Goal: Obtain resource: Obtain resource

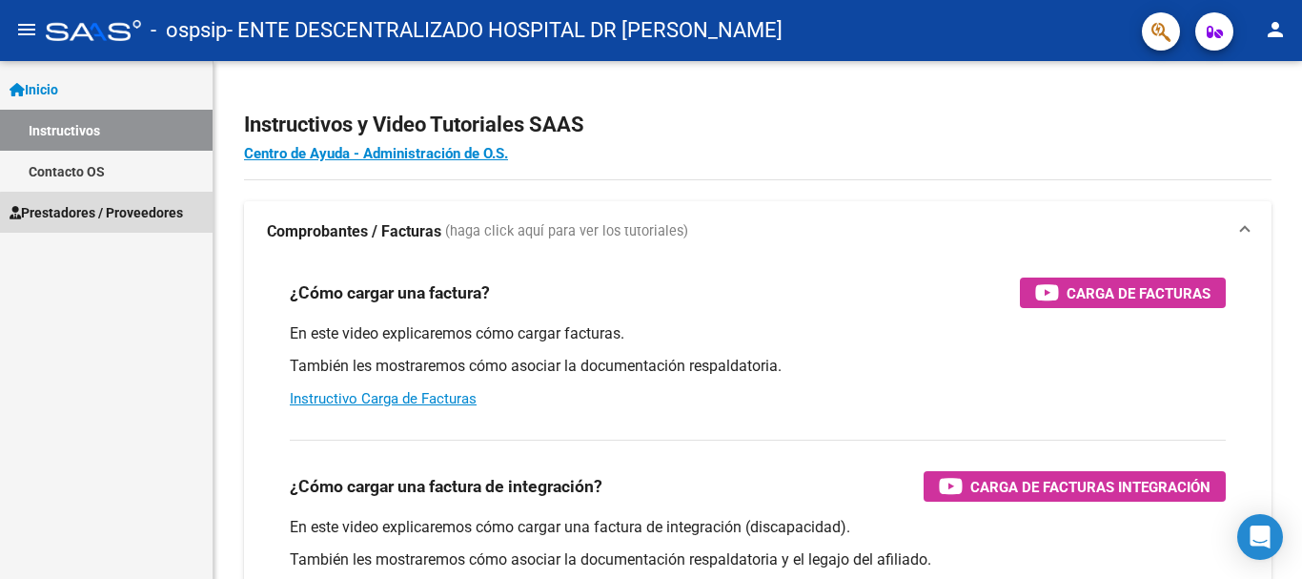
click at [175, 218] on span "Prestadores / Proveedores" at bounding box center [96, 212] width 173 height 21
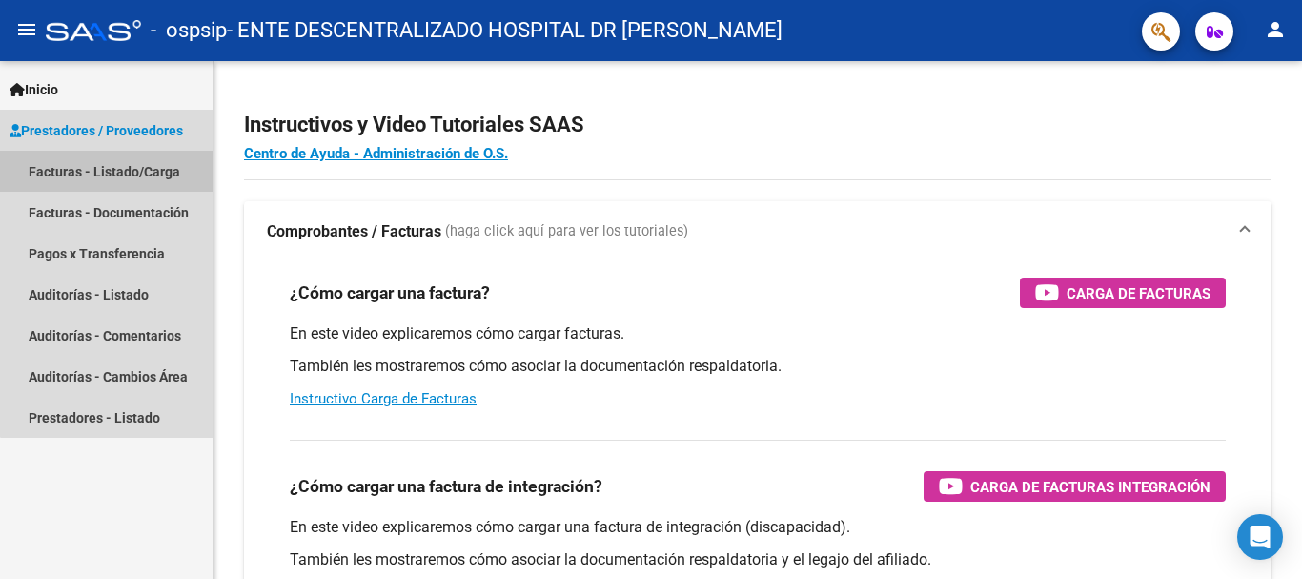
click at [152, 173] on link "Facturas - Listado/Carga" at bounding box center [106, 171] width 213 height 41
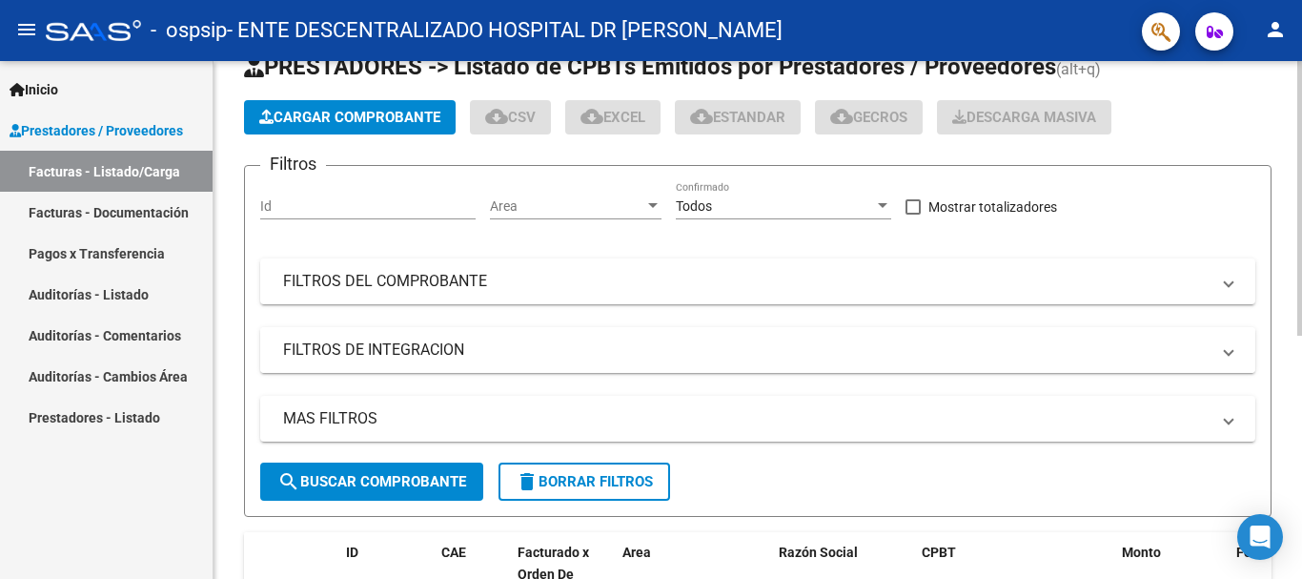
scroll to position [190, 0]
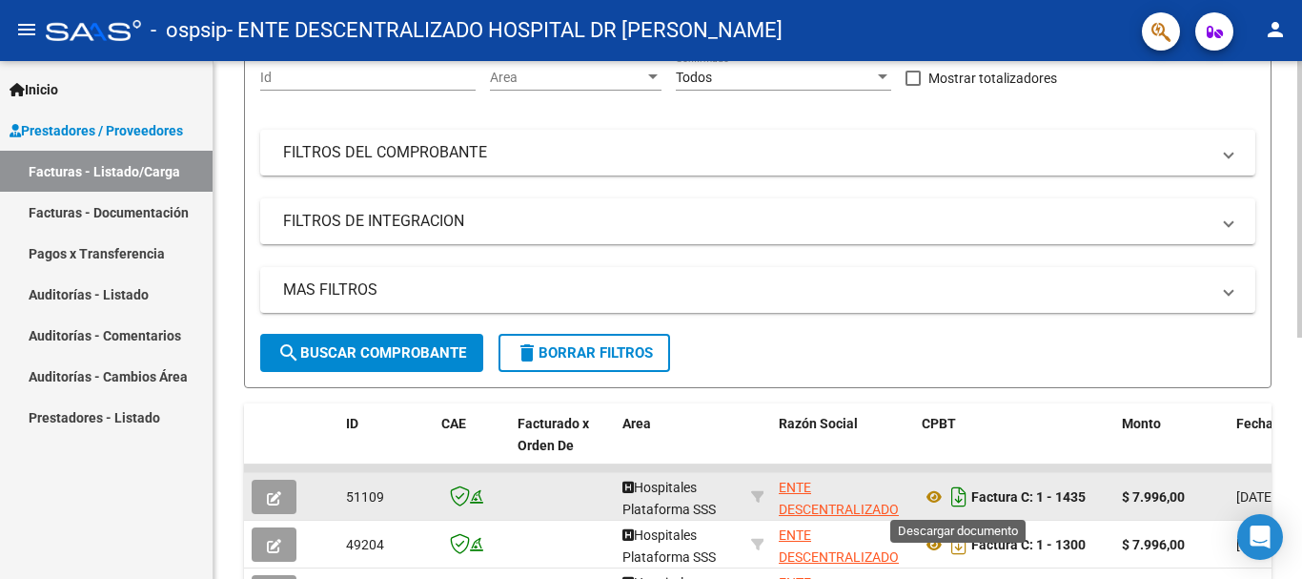
click at [959, 501] on icon "Descargar documento" at bounding box center [958, 496] width 25 height 30
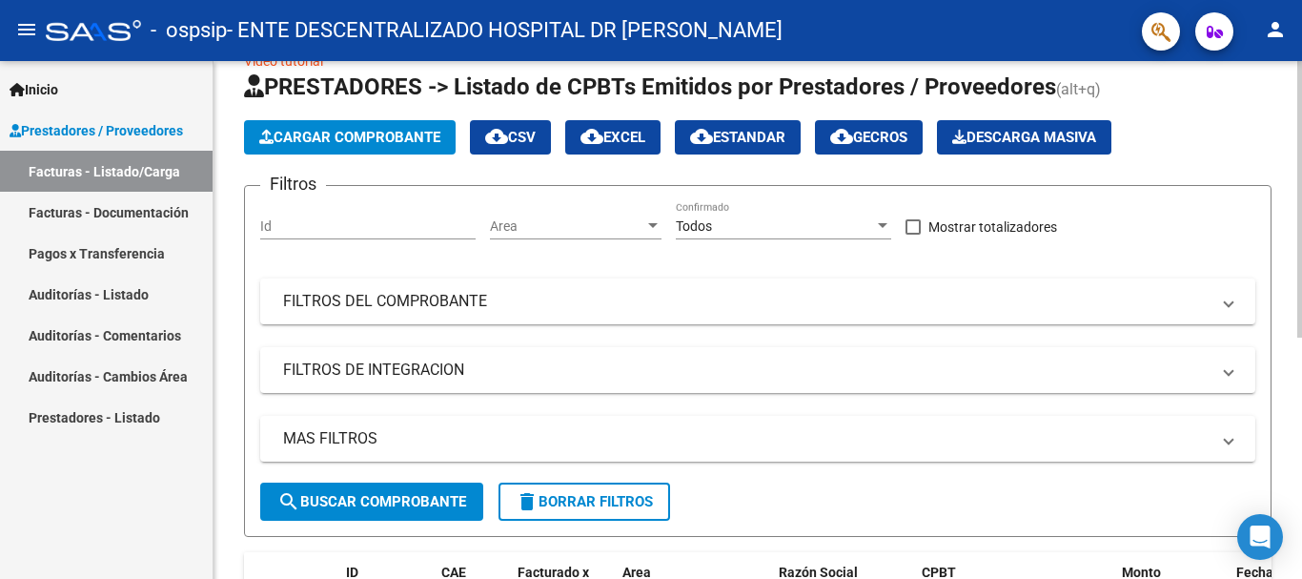
scroll to position [0, 0]
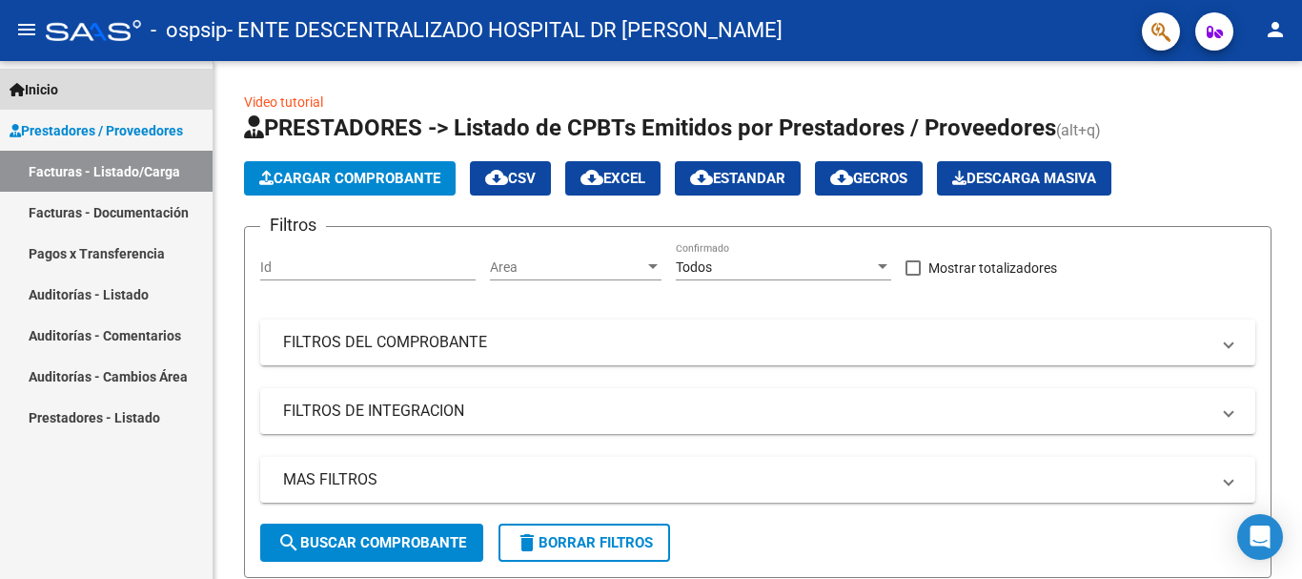
click at [26, 90] on span "Inicio" at bounding box center [34, 89] width 49 height 21
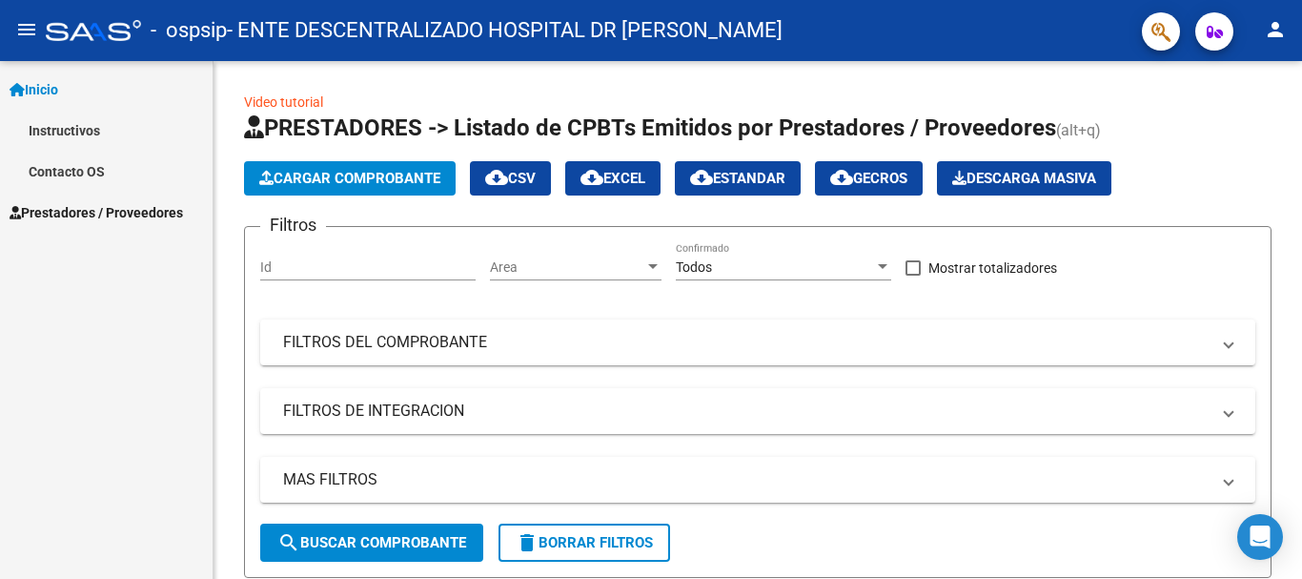
click at [59, 175] on link "Contacto OS" at bounding box center [106, 171] width 213 height 41
click at [64, 175] on link "Contacto OS" at bounding box center [106, 171] width 213 height 41
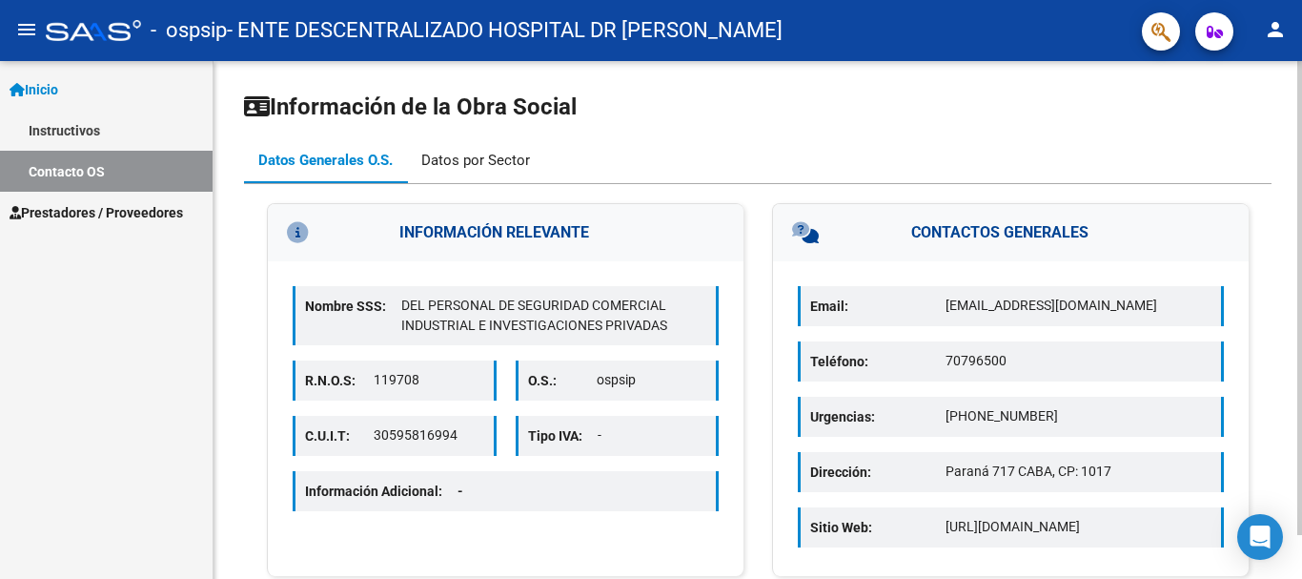
click at [474, 162] on div "Datos por Sector" at bounding box center [475, 160] width 109 height 21
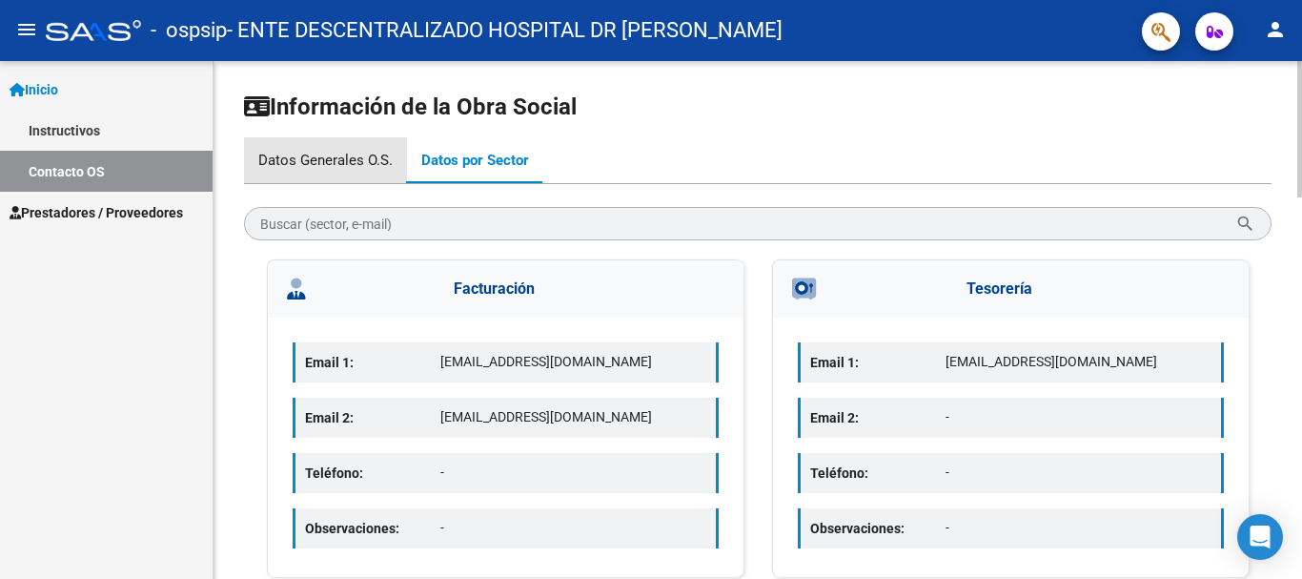
click at [346, 158] on div "Datos Generales O.S." at bounding box center [325, 160] width 134 height 21
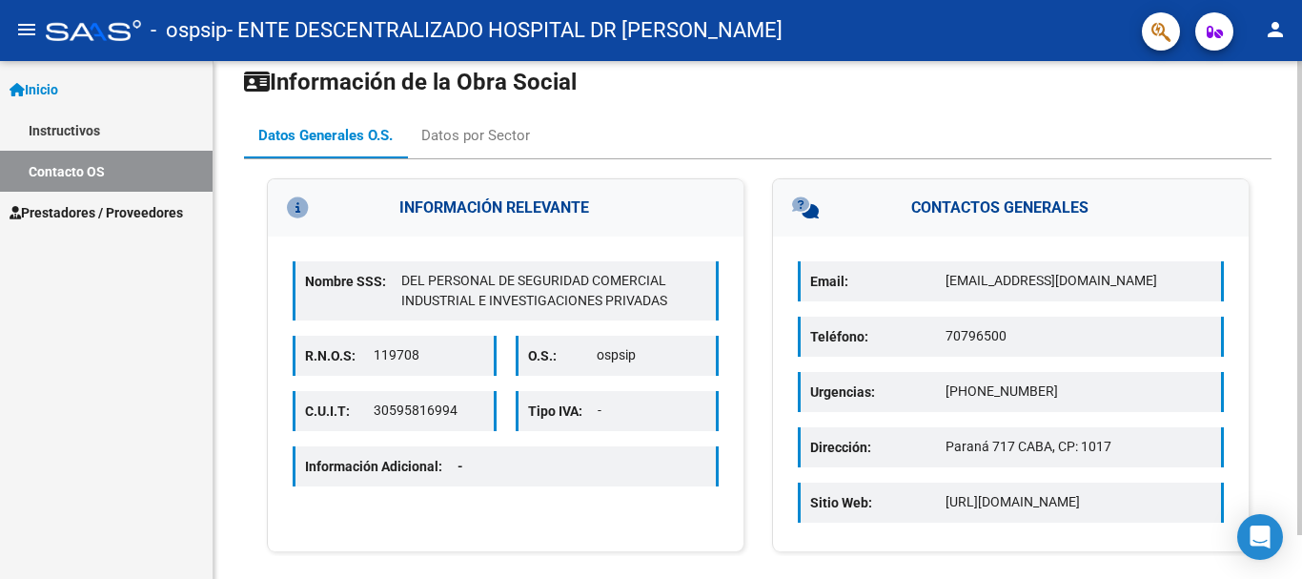
scroll to position [48, 0]
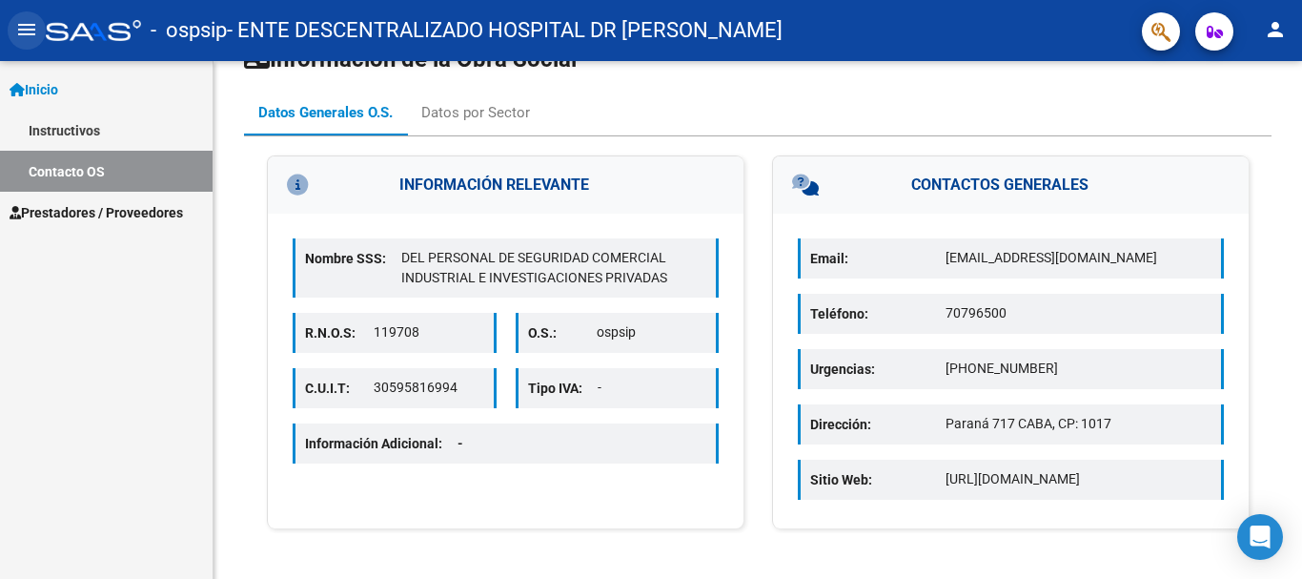
click at [29, 34] on mat-icon "menu" at bounding box center [26, 29] width 23 height 23
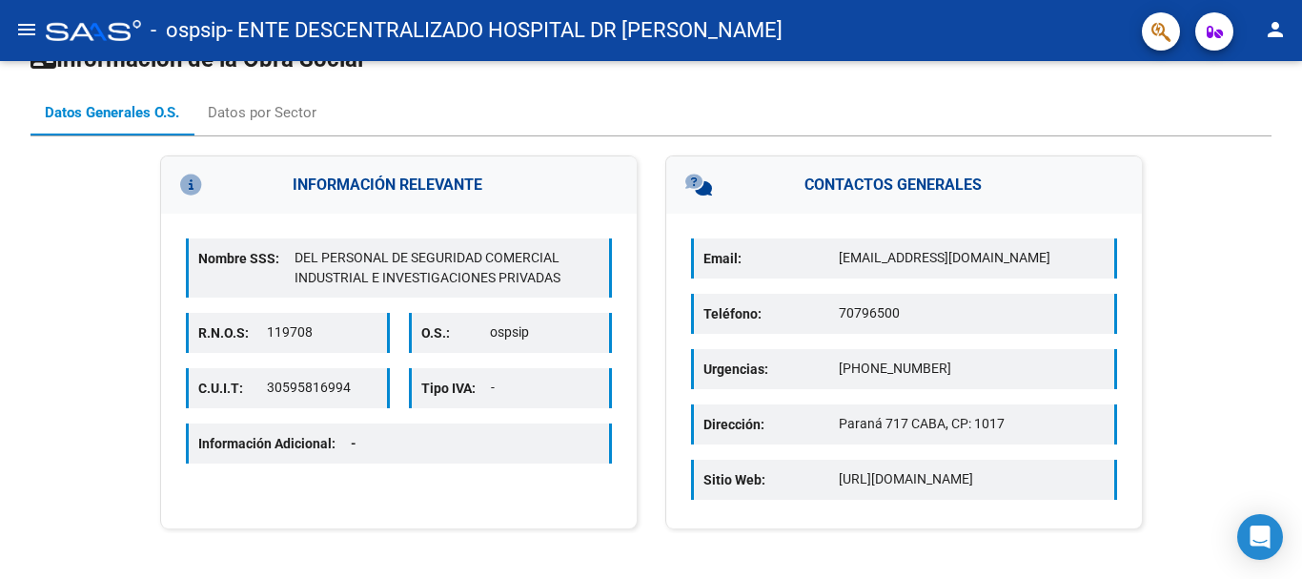
click at [29, 34] on mat-icon "menu" at bounding box center [26, 29] width 23 height 23
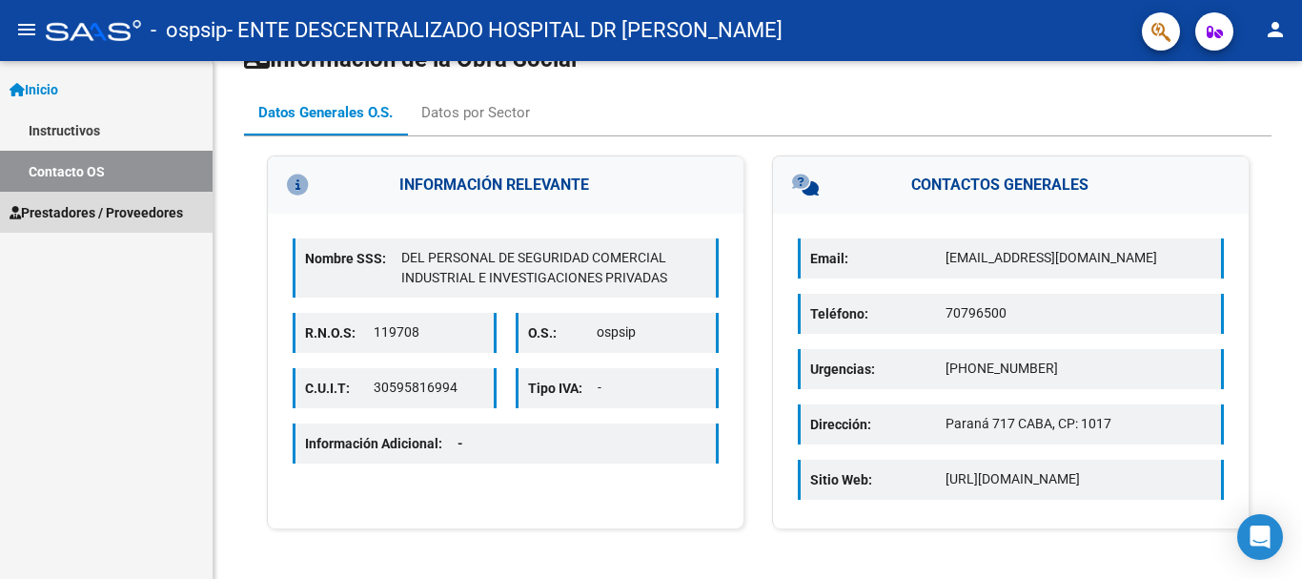
click at [127, 209] on span "Prestadores / Proveedores" at bounding box center [96, 212] width 173 height 21
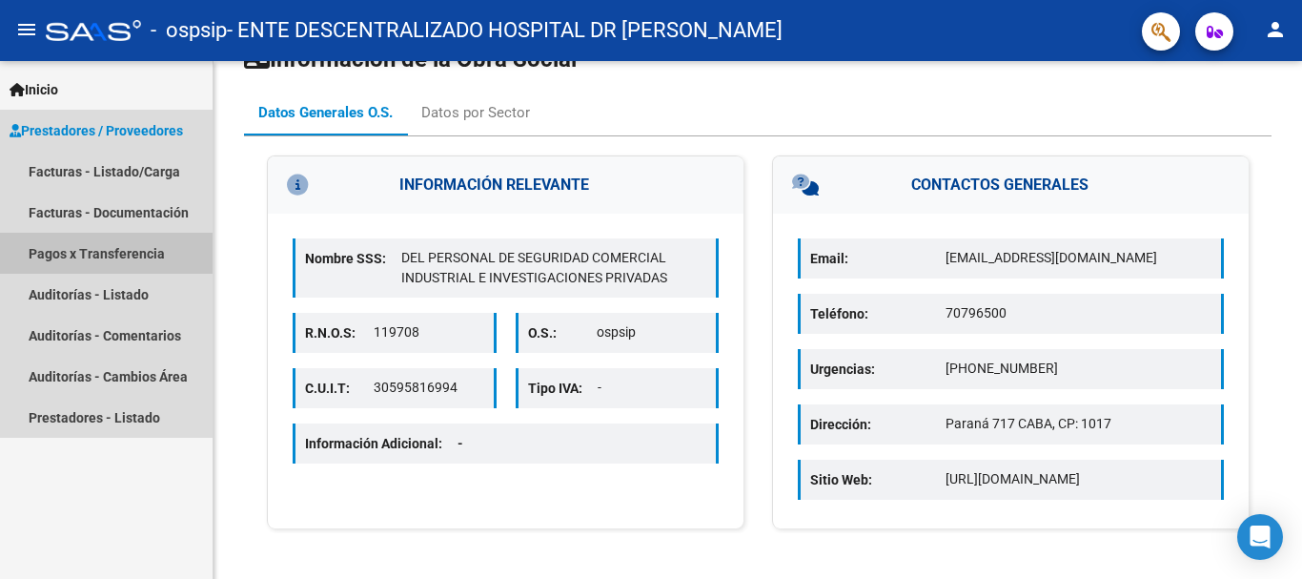
click at [155, 254] on link "Pagos x Transferencia" at bounding box center [106, 253] width 213 height 41
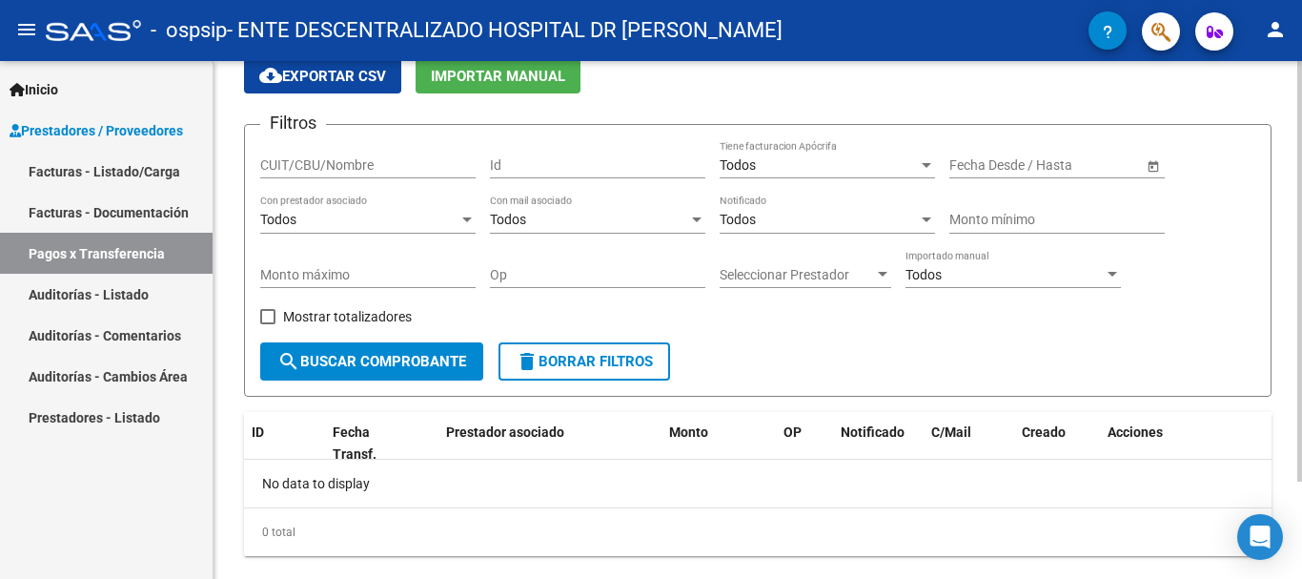
scroll to position [120, 0]
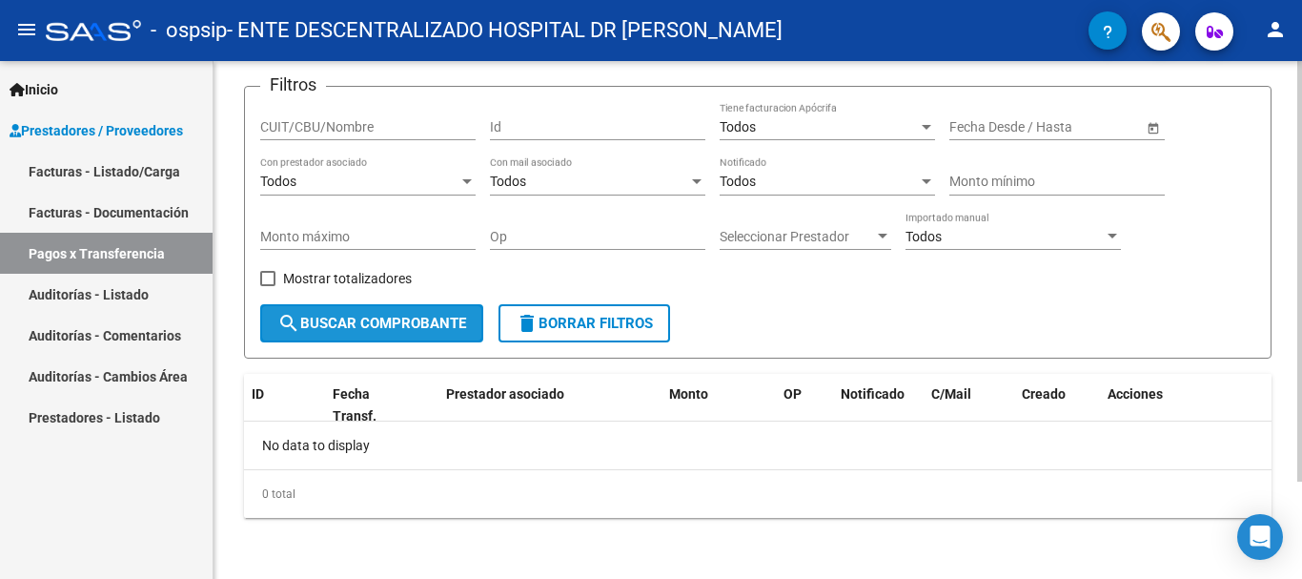
click at [384, 323] on span "search Buscar Comprobante" at bounding box center [371, 323] width 189 height 17
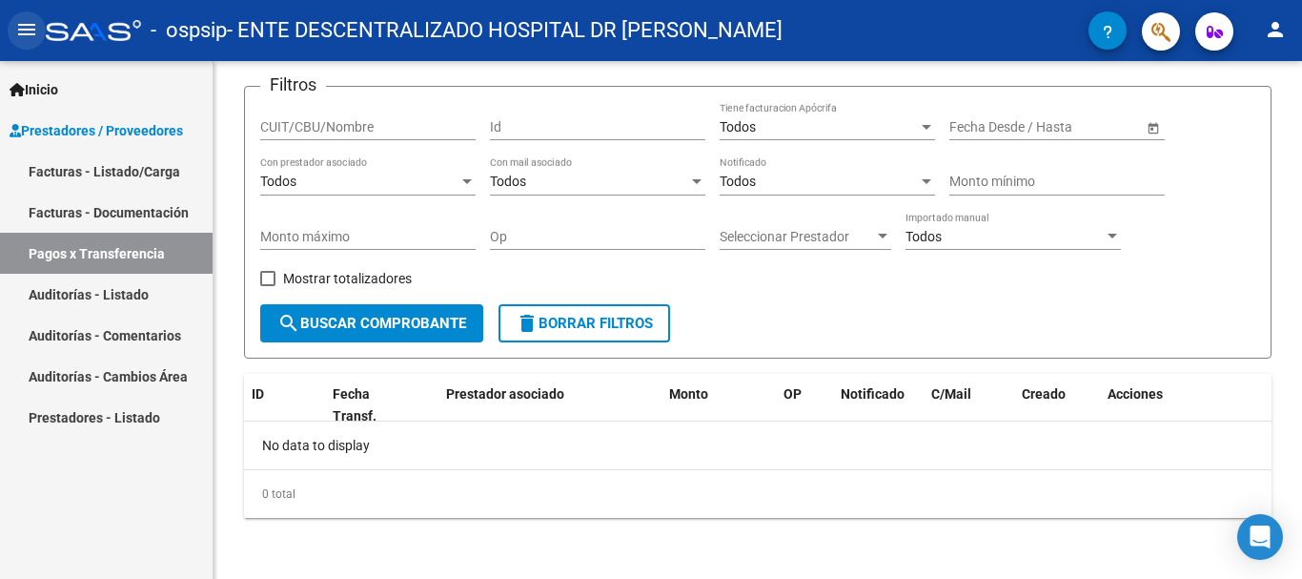
click at [28, 27] on mat-icon "menu" at bounding box center [26, 29] width 23 height 23
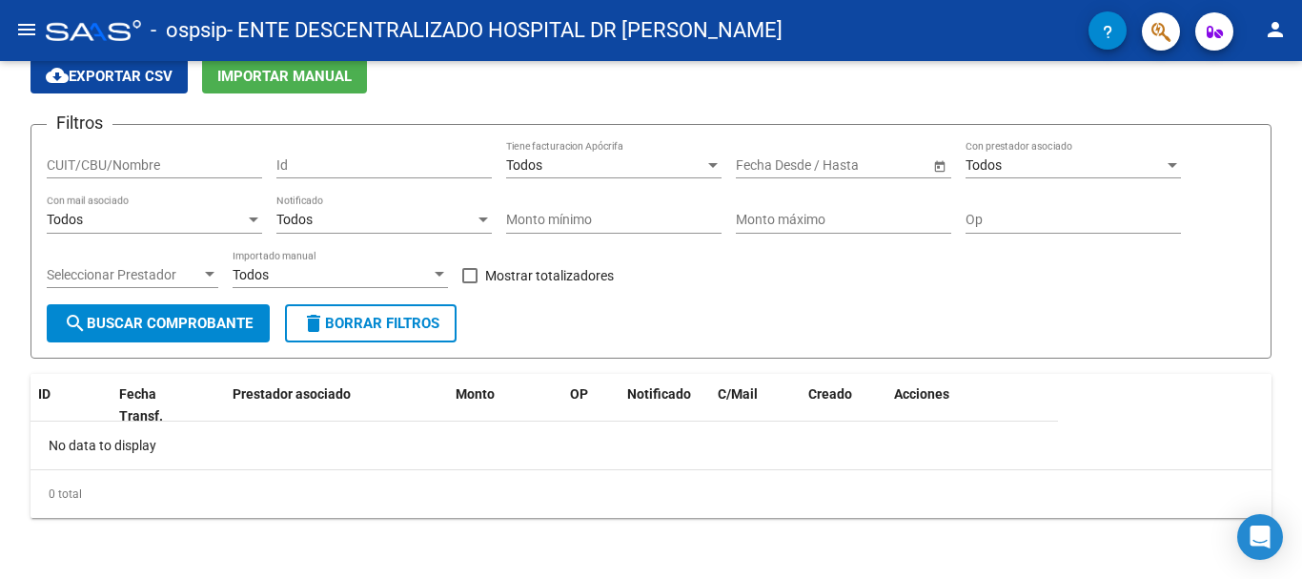
scroll to position [82, 0]
click at [28, 27] on mat-icon "menu" at bounding box center [26, 29] width 23 height 23
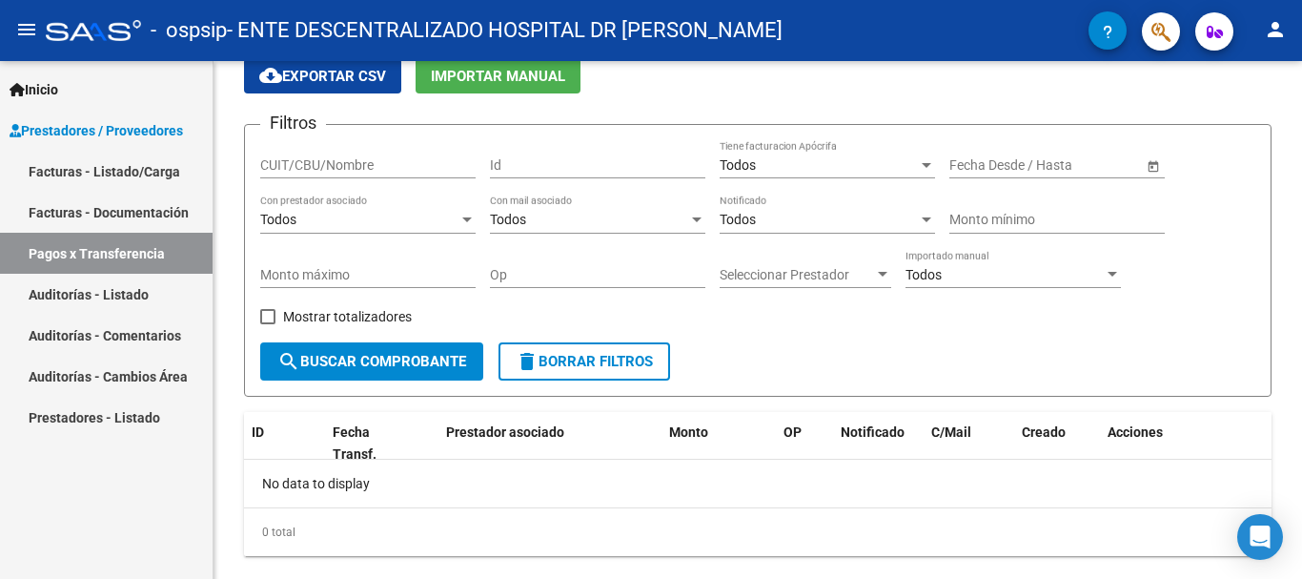
scroll to position [120, 0]
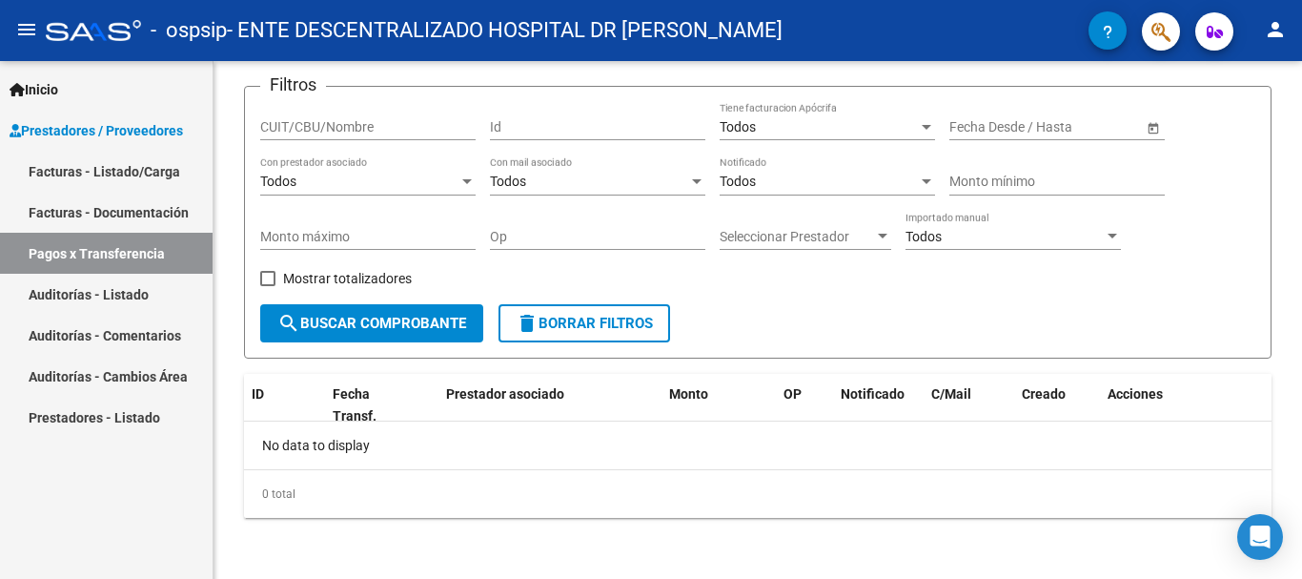
click at [91, 170] on link "Facturas - Listado/Carga" at bounding box center [106, 171] width 213 height 41
